Goal: Task Accomplishment & Management: Manage account settings

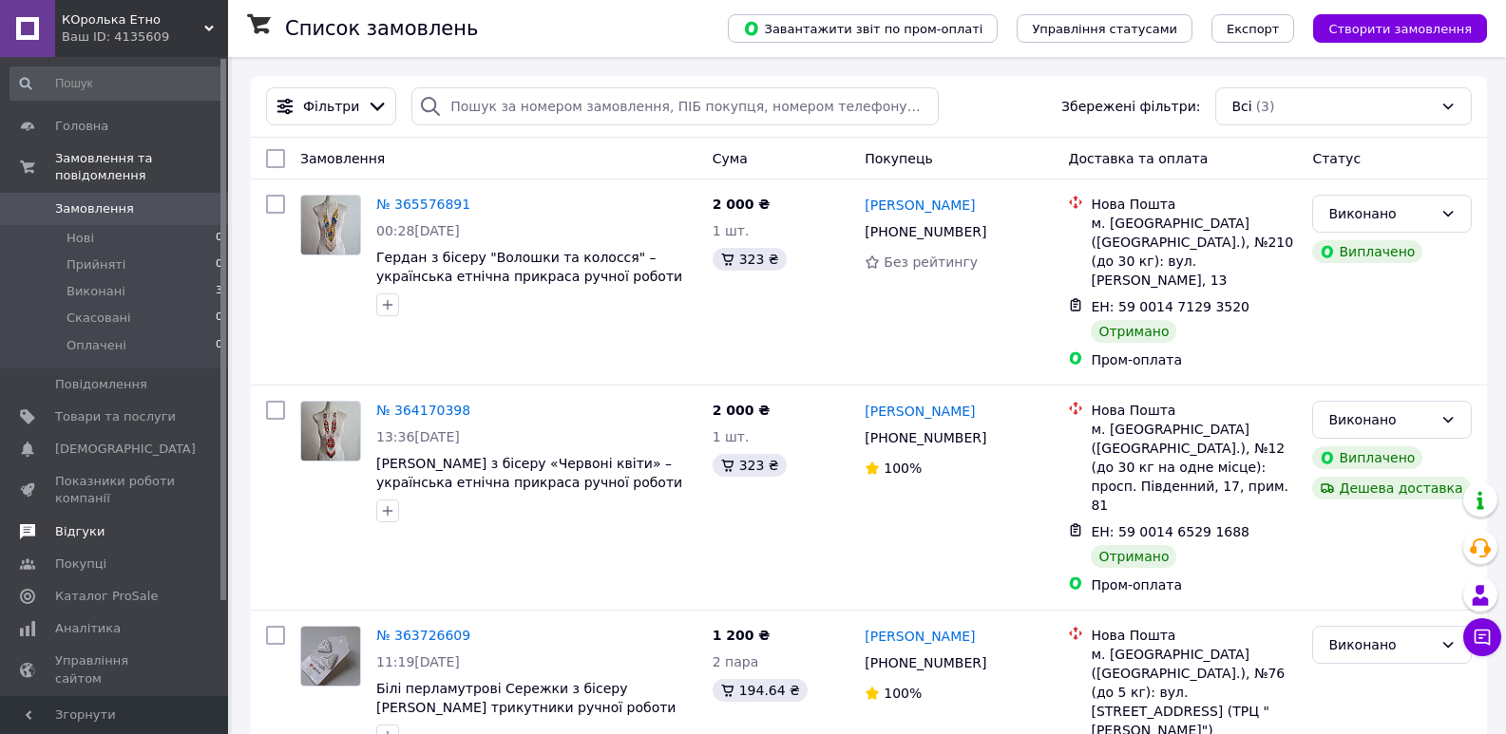
click at [90, 523] on span "Відгуки" at bounding box center [79, 531] width 49 height 17
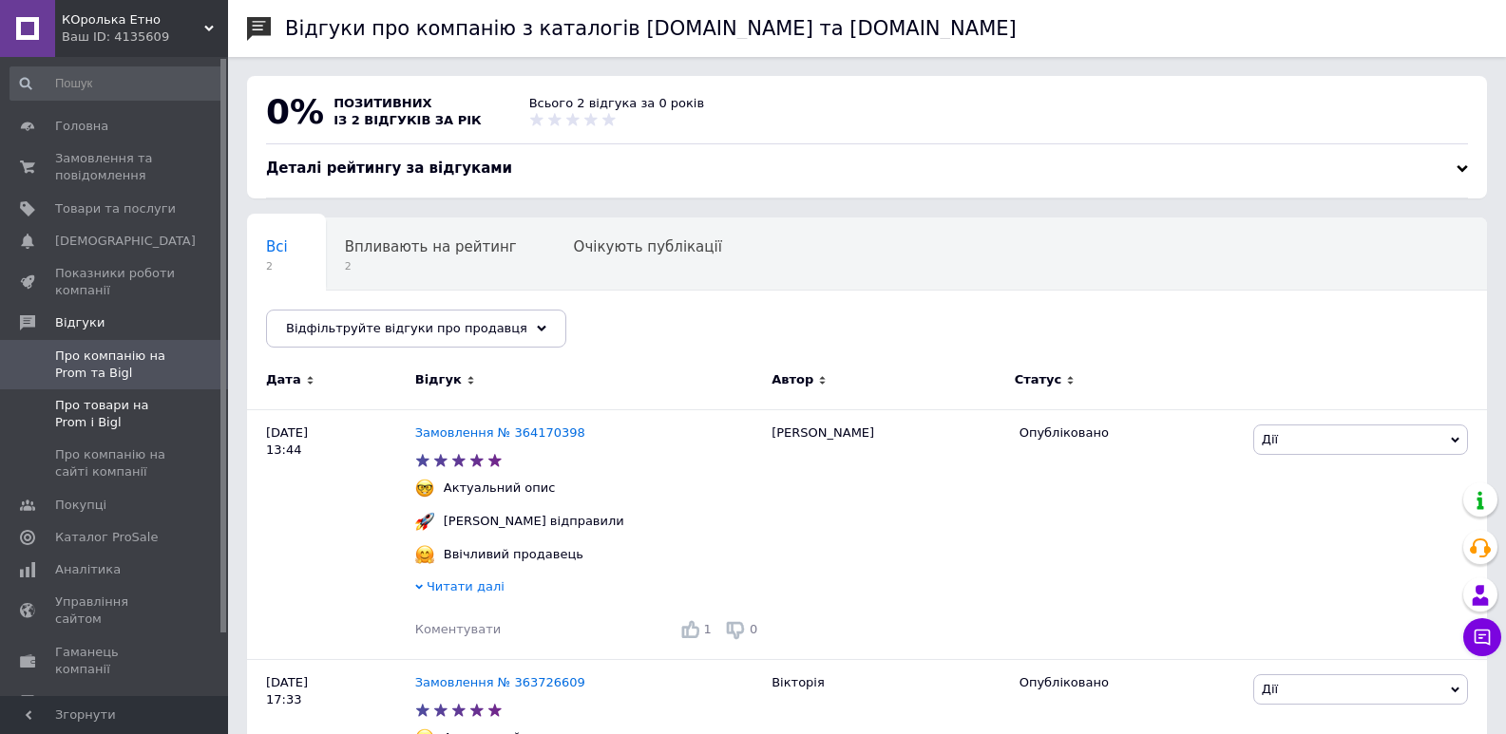
click at [140, 408] on span "Про товари на Prom і Bigl" at bounding box center [115, 414] width 121 height 34
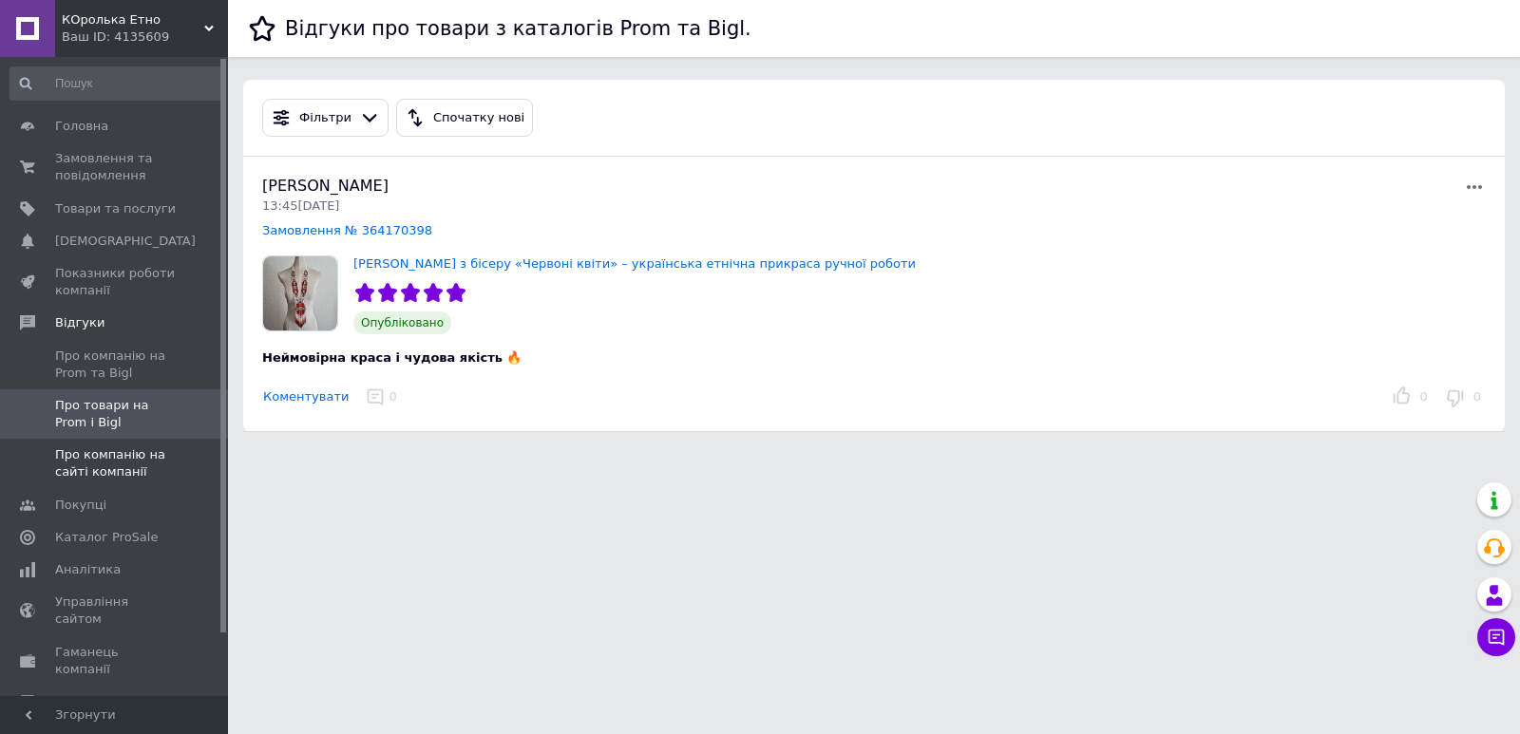
click at [127, 464] on span "Про компанію на сайті компанії" at bounding box center [115, 463] width 121 height 34
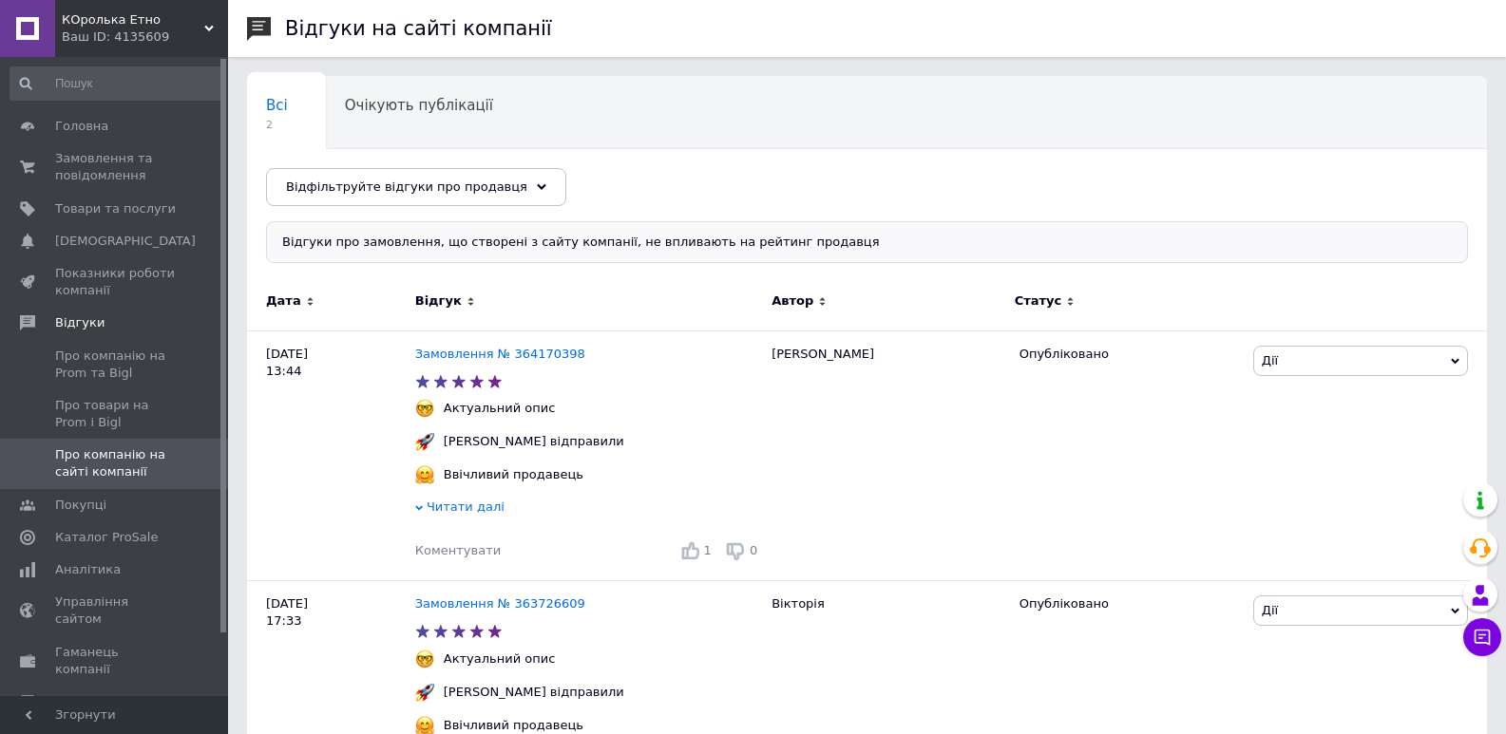
click at [205, 25] on icon at bounding box center [208, 28] width 9 height 9
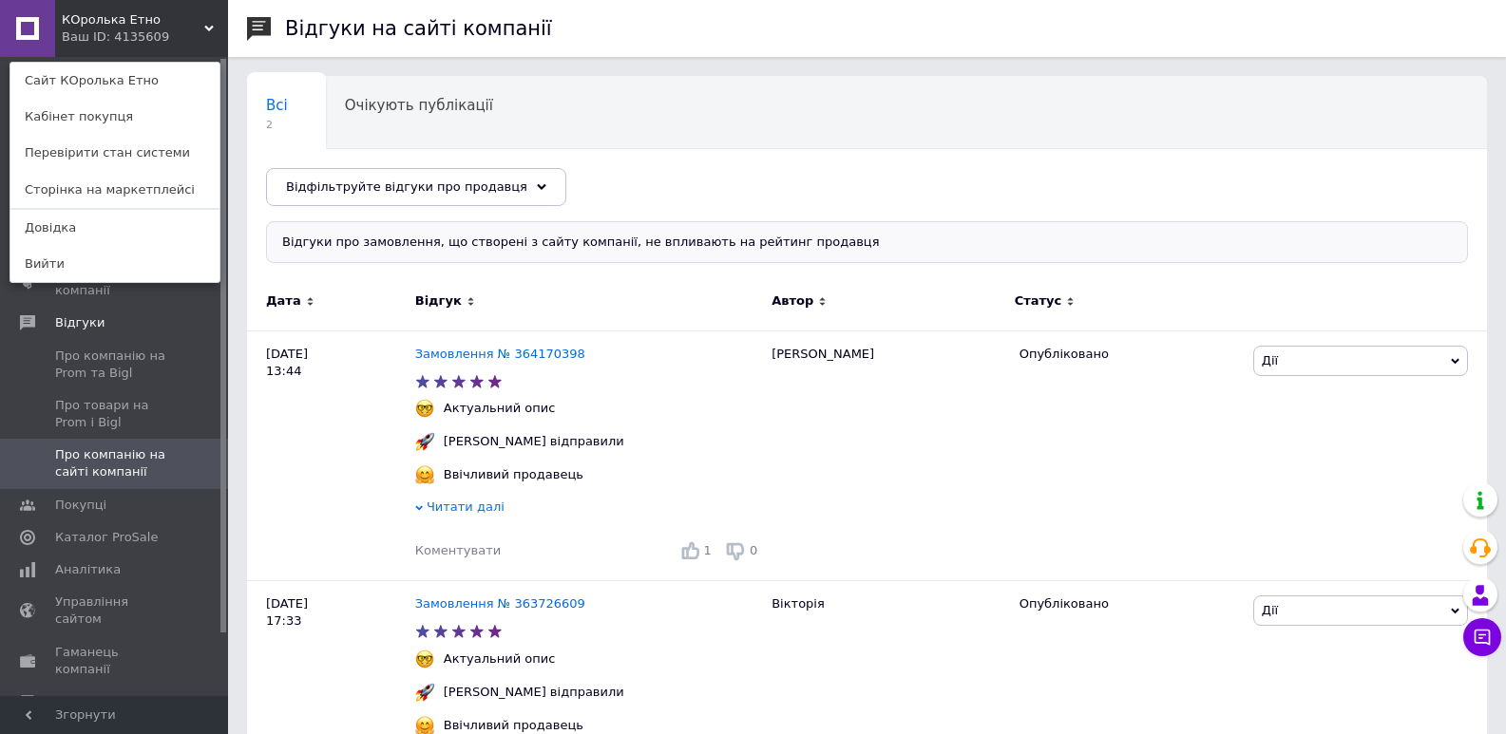
click at [113, 32] on div "Ваш ID: 4135609" at bounding box center [102, 36] width 80 height 17
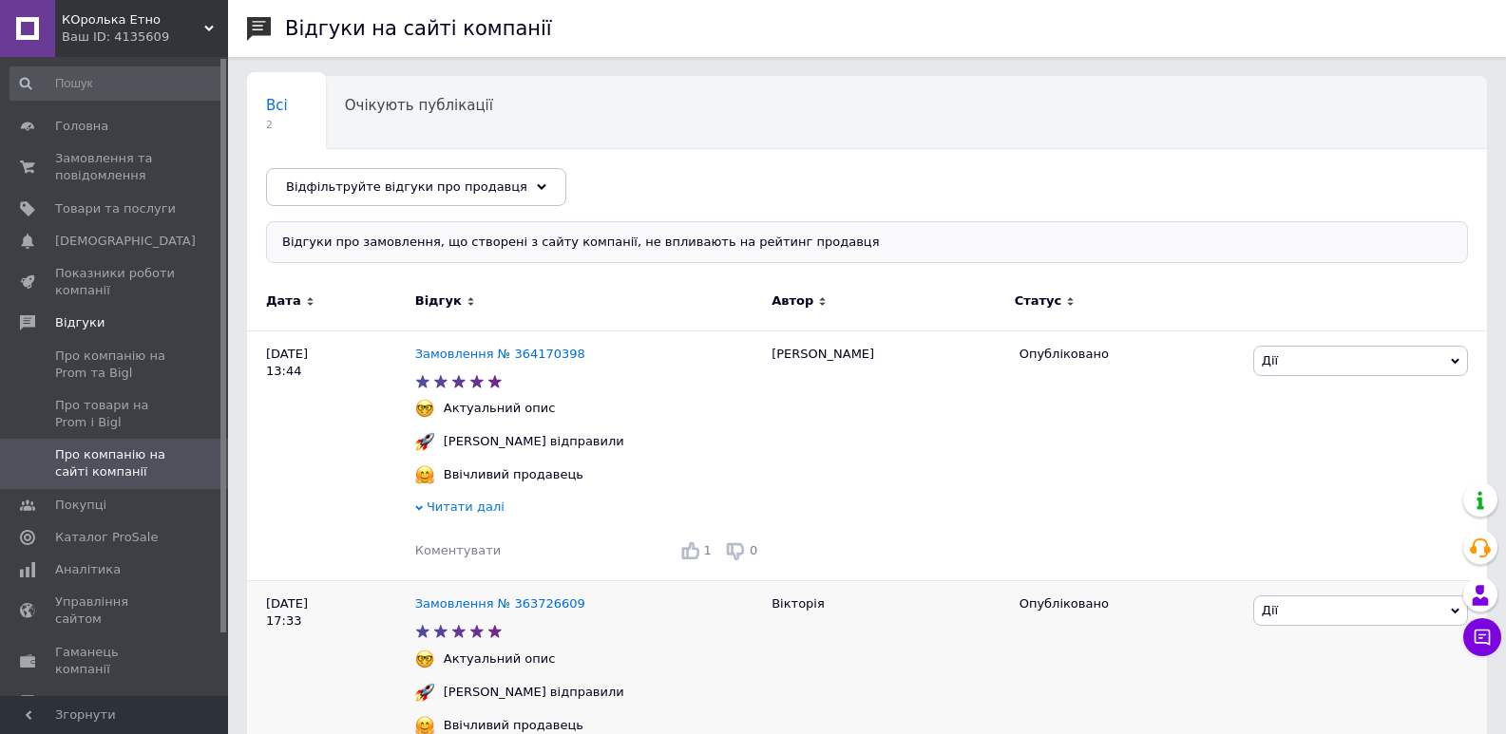
scroll to position [95, 0]
